Goal: Task Accomplishment & Management: Manage account settings

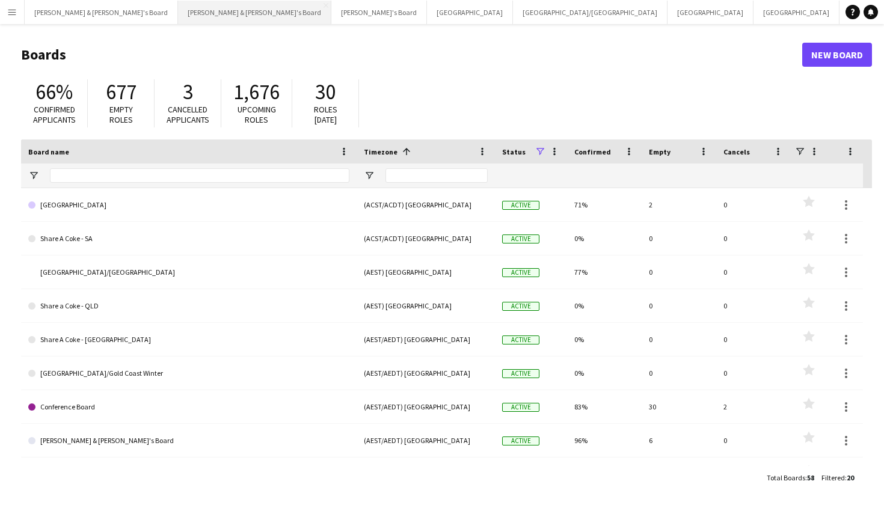
click at [178, 15] on button "Neil & Jenny's Board Close" at bounding box center [254, 12] width 153 height 23
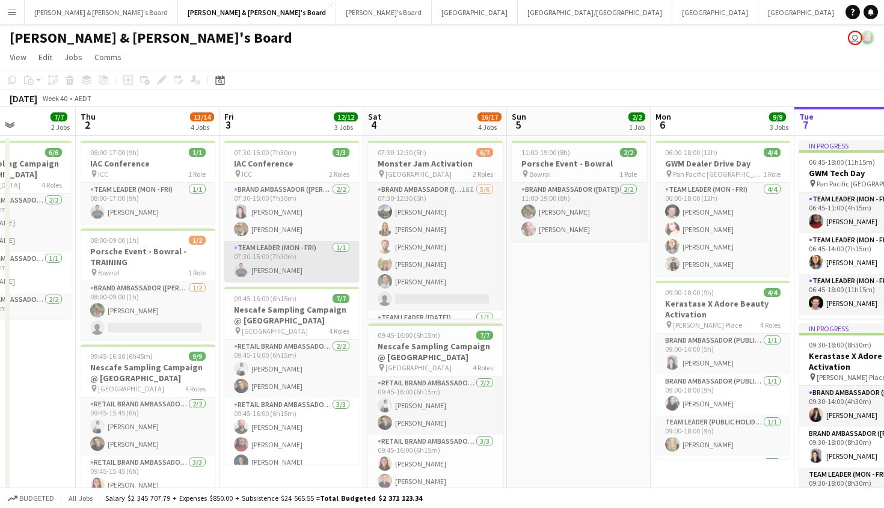
scroll to position [0, 312]
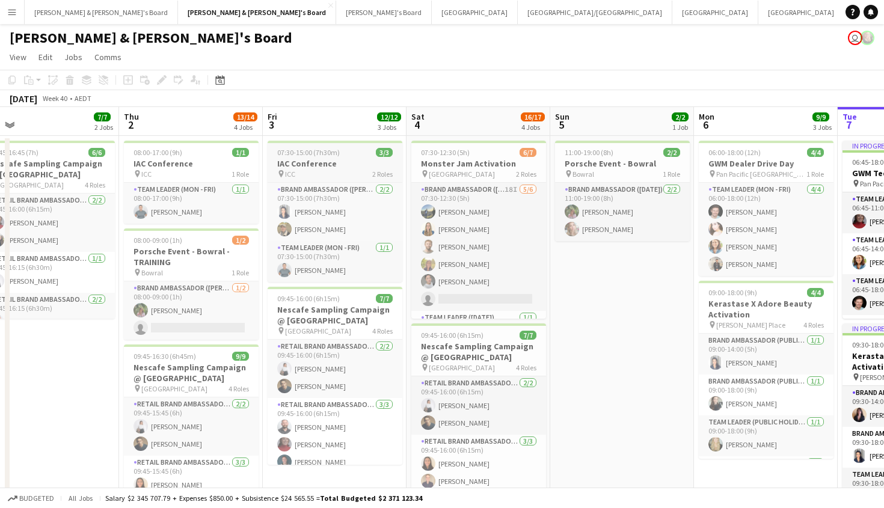
click at [326, 150] on span "07:30-15:00 (7h30m)" at bounding box center [308, 152] width 63 height 9
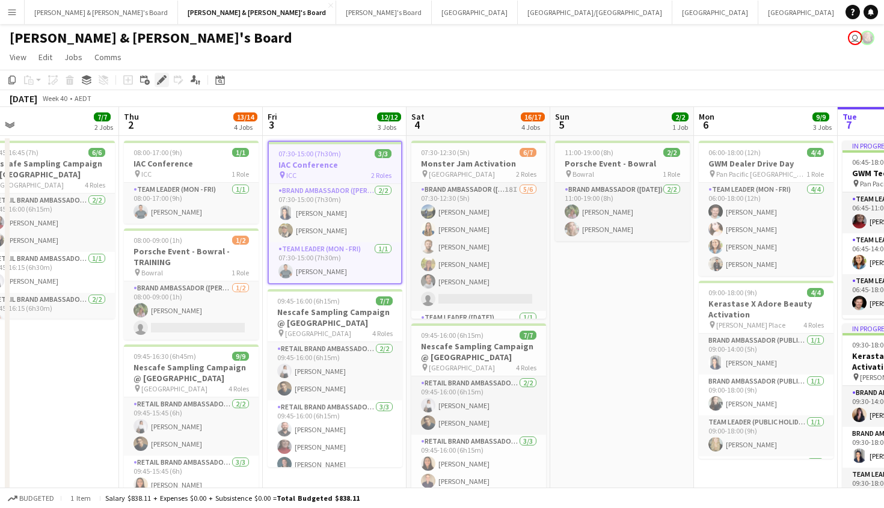
click at [161, 81] on icon at bounding box center [161, 80] width 7 height 7
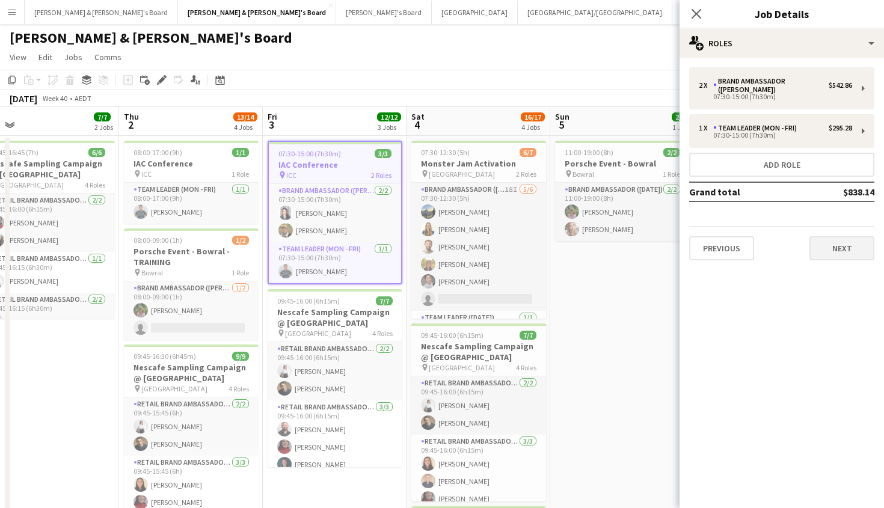
click at [840, 237] on button "Next" at bounding box center [842, 248] width 65 height 24
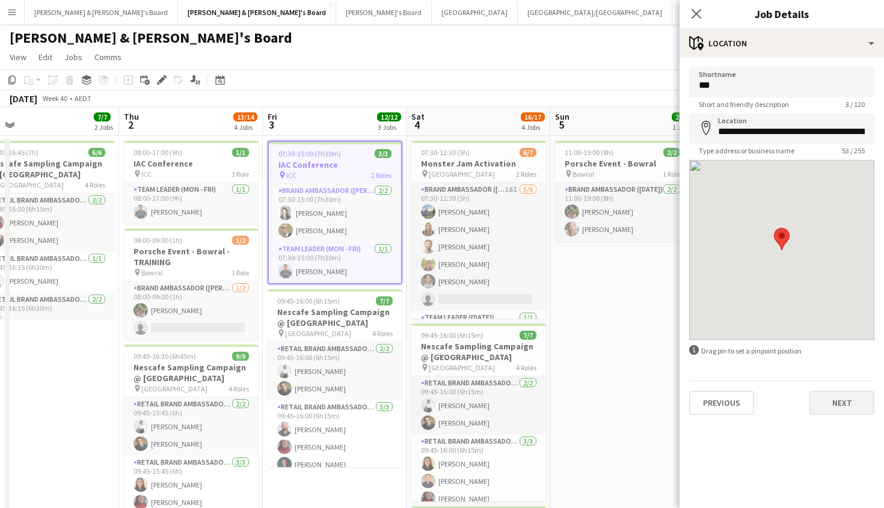
click at [862, 407] on button "Next" at bounding box center [842, 403] width 65 height 24
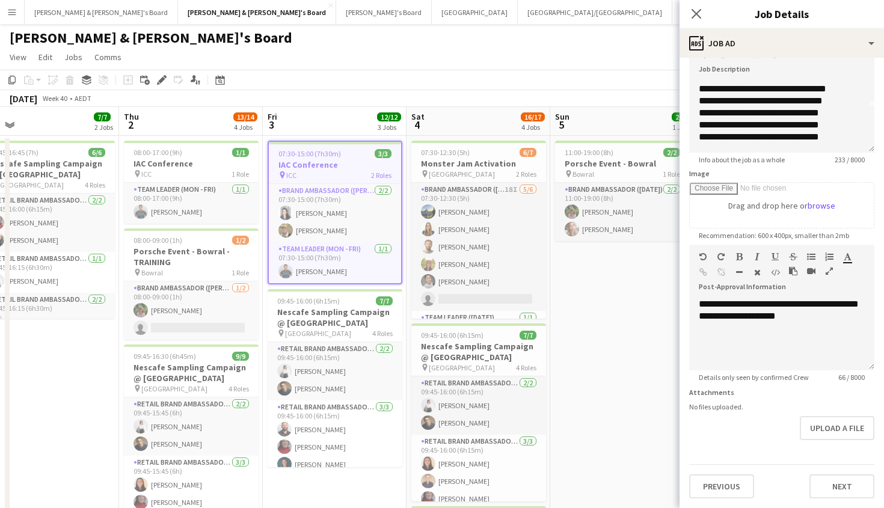
scroll to position [46, 0]
click at [852, 493] on button "Next" at bounding box center [842, 487] width 65 height 24
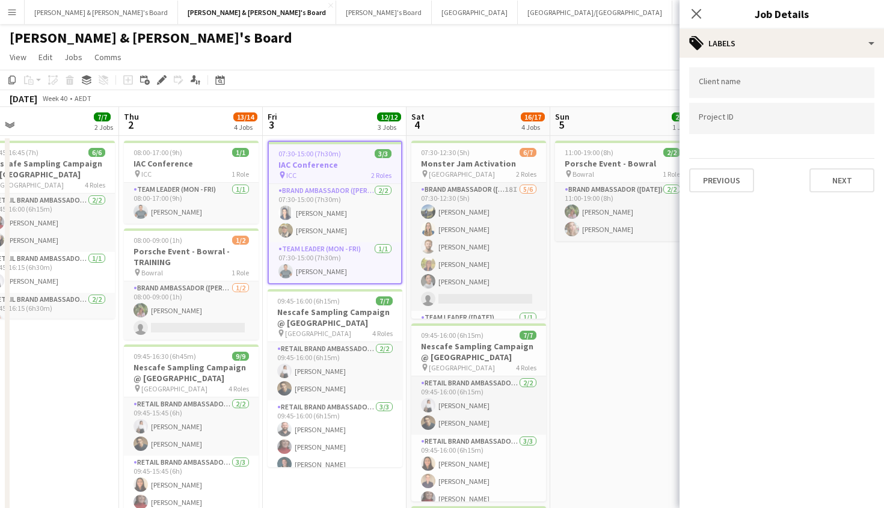
scroll to position [0, 0]
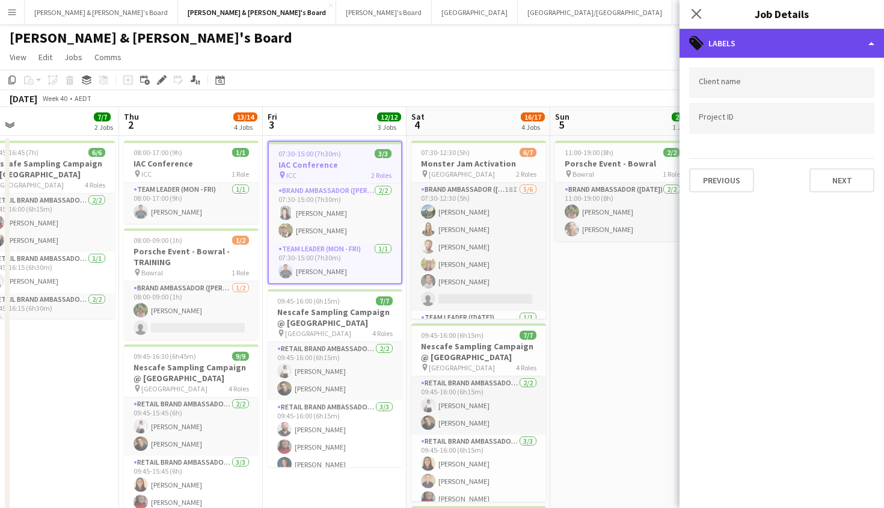
click at [723, 38] on div "tags-double Labels" at bounding box center [782, 43] width 204 height 29
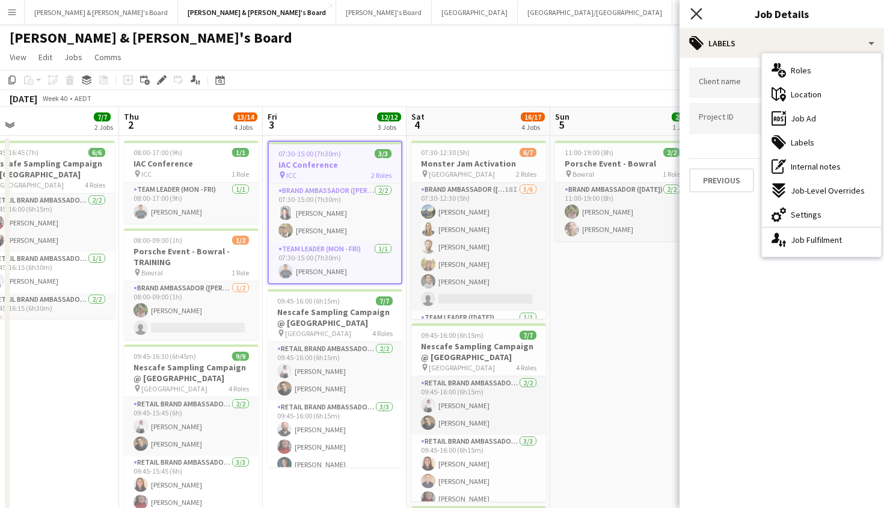
click at [691, 17] on icon "Close pop-in" at bounding box center [695, 13] width 11 height 11
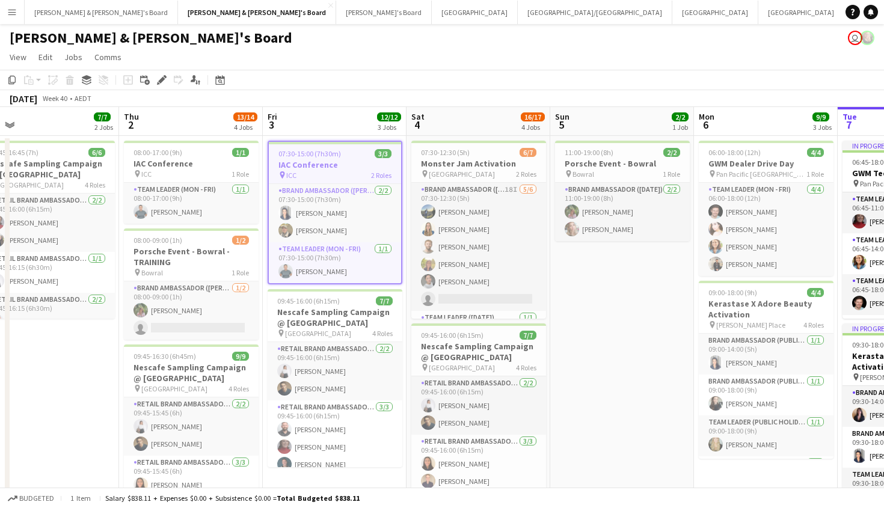
click at [722, 45] on div "Neil & Jenny's Board user" at bounding box center [442, 35] width 884 height 23
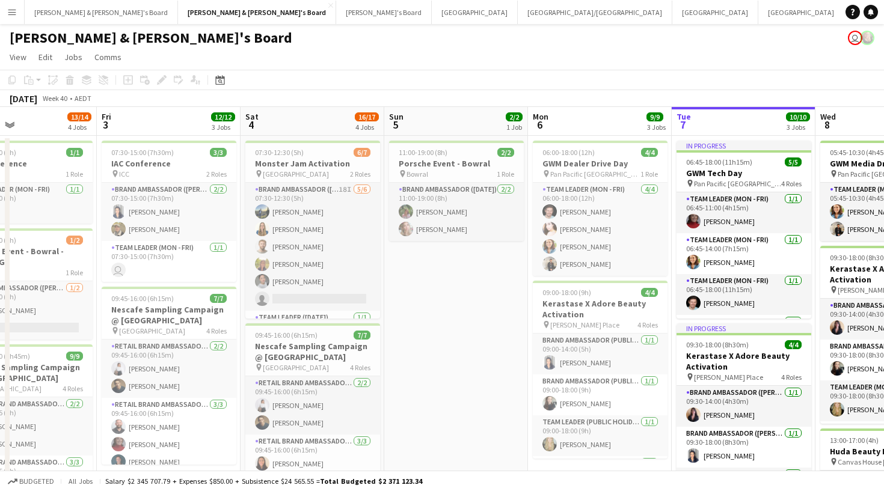
scroll to position [0, 272]
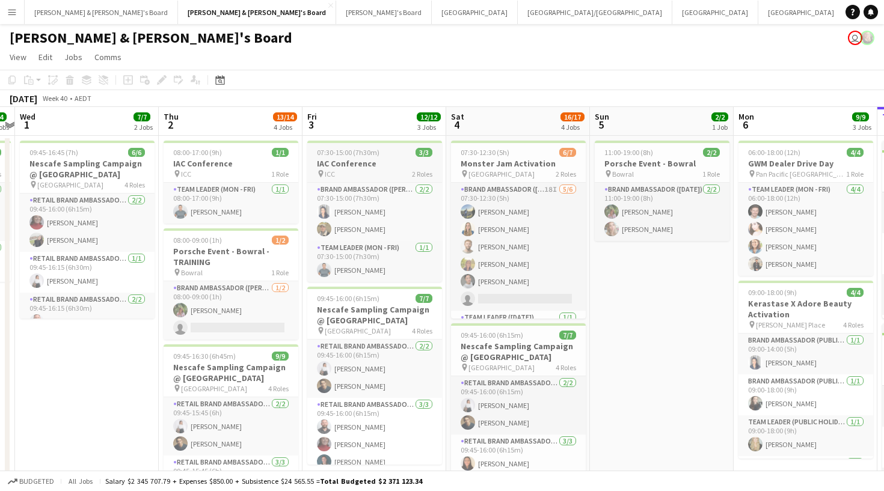
click at [369, 171] on div "pin ICC 2 Roles" at bounding box center [374, 174] width 135 height 10
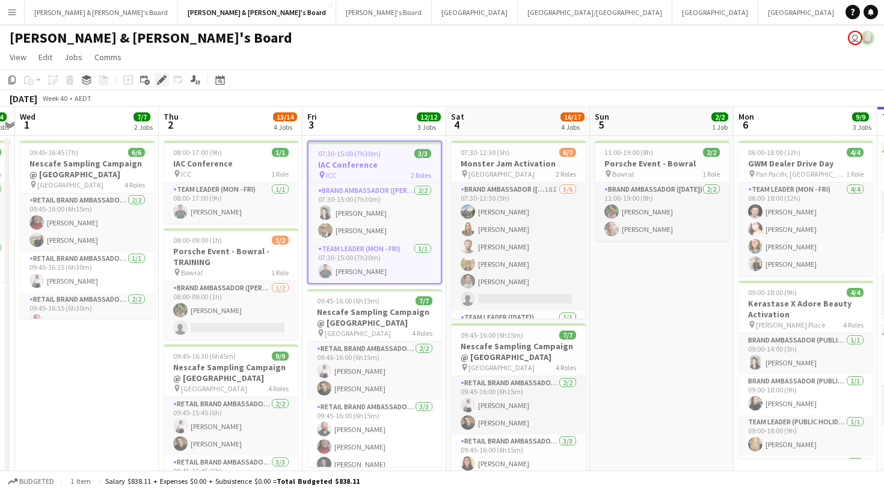
click at [162, 81] on icon at bounding box center [161, 80] width 7 height 7
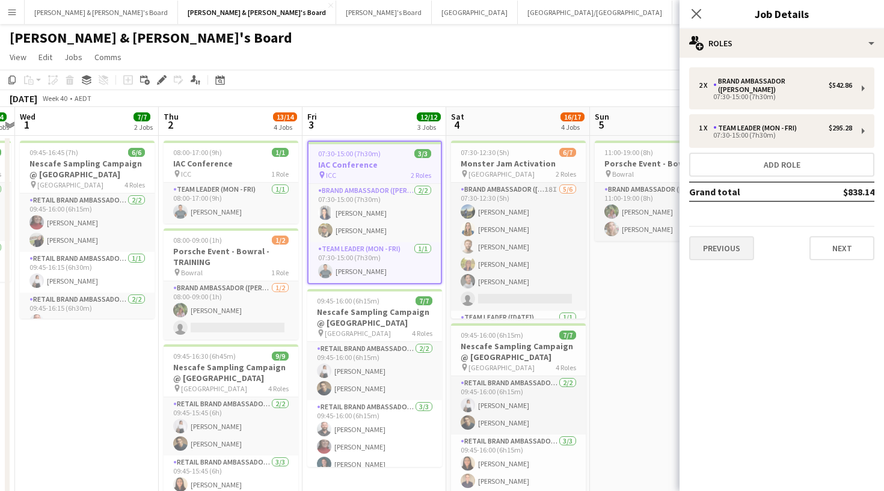
click at [728, 236] on button "Previous" at bounding box center [721, 248] width 65 height 24
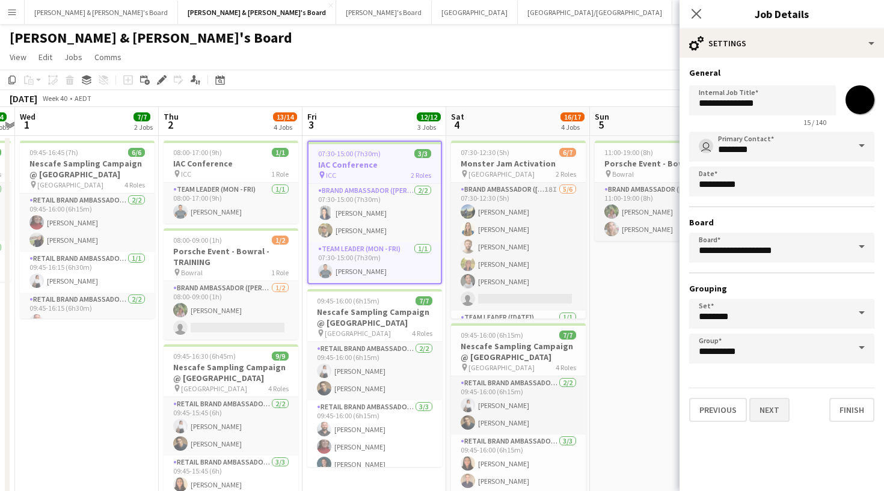
click at [772, 413] on button "Next" at bounding box center [769, 410] width 40 height 24
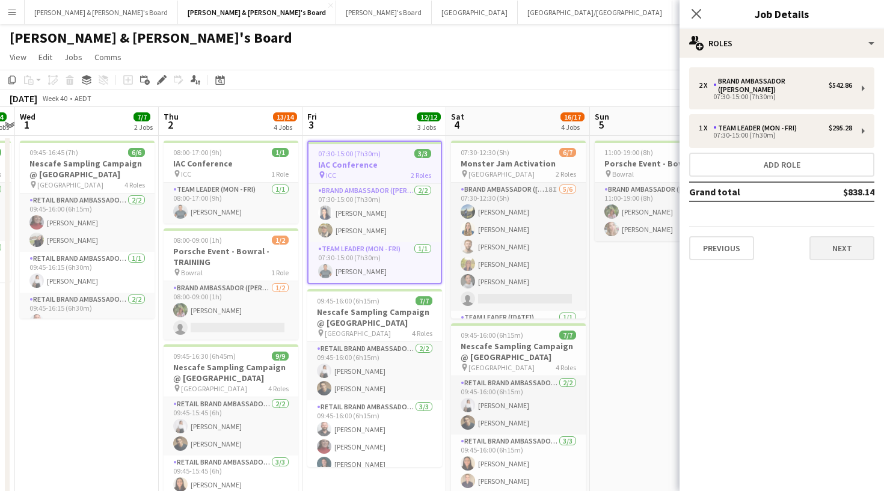
click at [866, 236] on button "Next" at bounding box center [842, 248] width 65 height 24
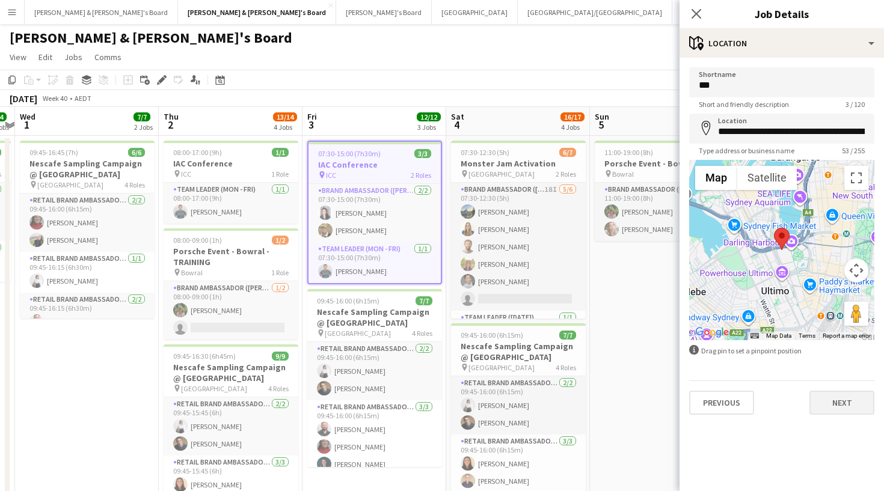
click at [835, 404] on button "Next" at bounding box center [842, 403] width 65 height 24
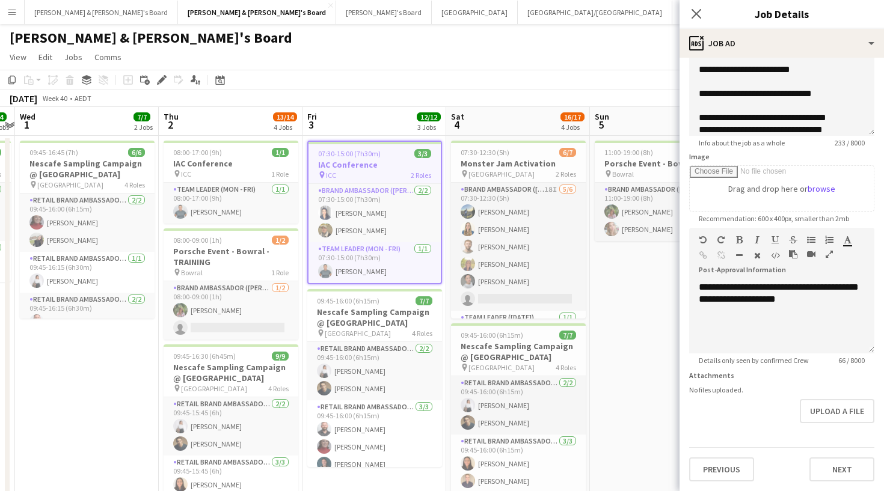
scroll to position [103, 0]
click at [856, 457] on div "Previous Next" at bounding box center [781, 464] width 185 height 34
click at [850, 468] on button "Next" at bounding box center [842, 470] width 65 height 24
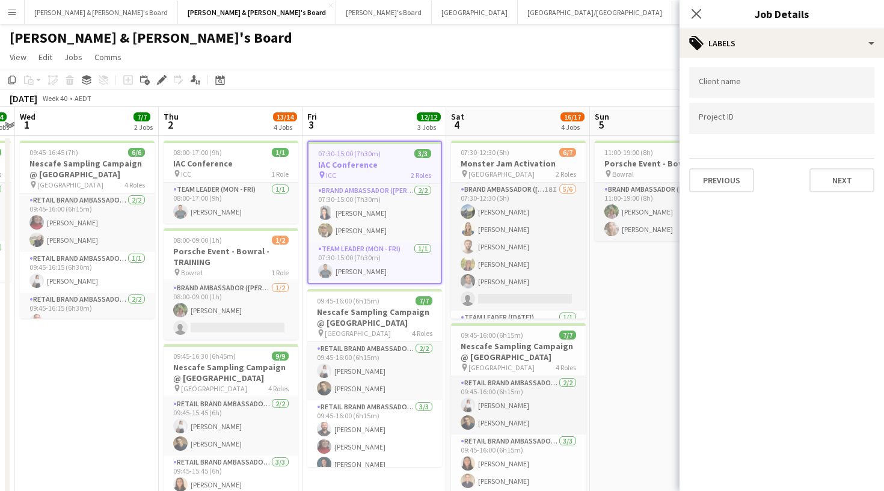
scroll to position [0, 0]
click at [844, 167] on div "Previous Next" at bounding box center [781, 175] width 185 height 34
click at [844, 176] on button "Next" at bounding box center [842, 180] width 65 height 24
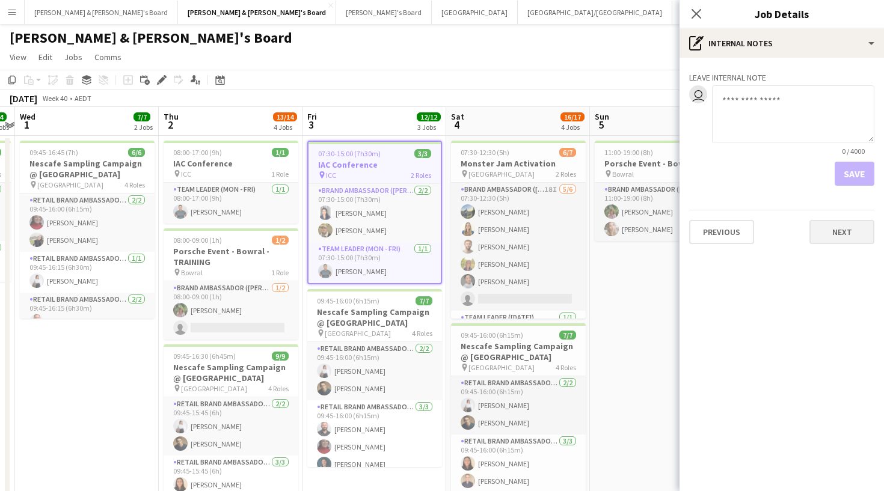
click at [847, 233] on button "Next" at bounding box center [842, 232] width 65 height 24
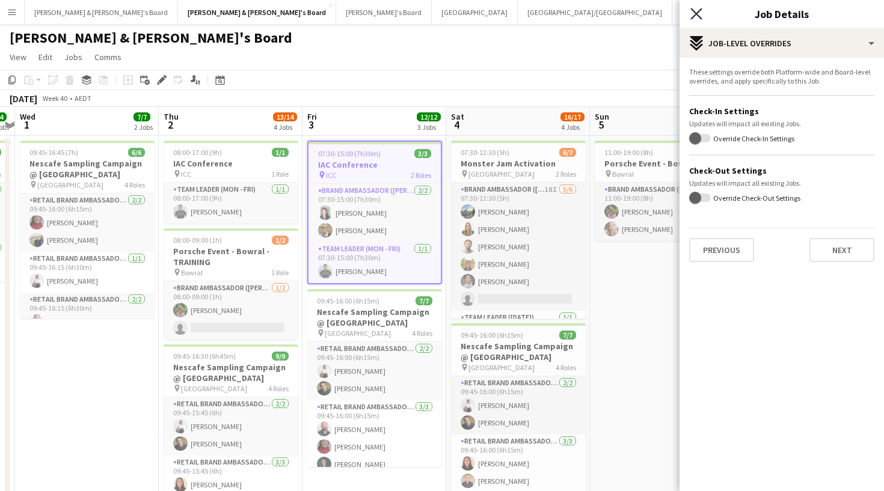
click at [696, 12] on icon "Close pop-in" at bounding box center [695, 13] width 11 height 11
